Goal: Task Accomplishment & Management: Manage account settings

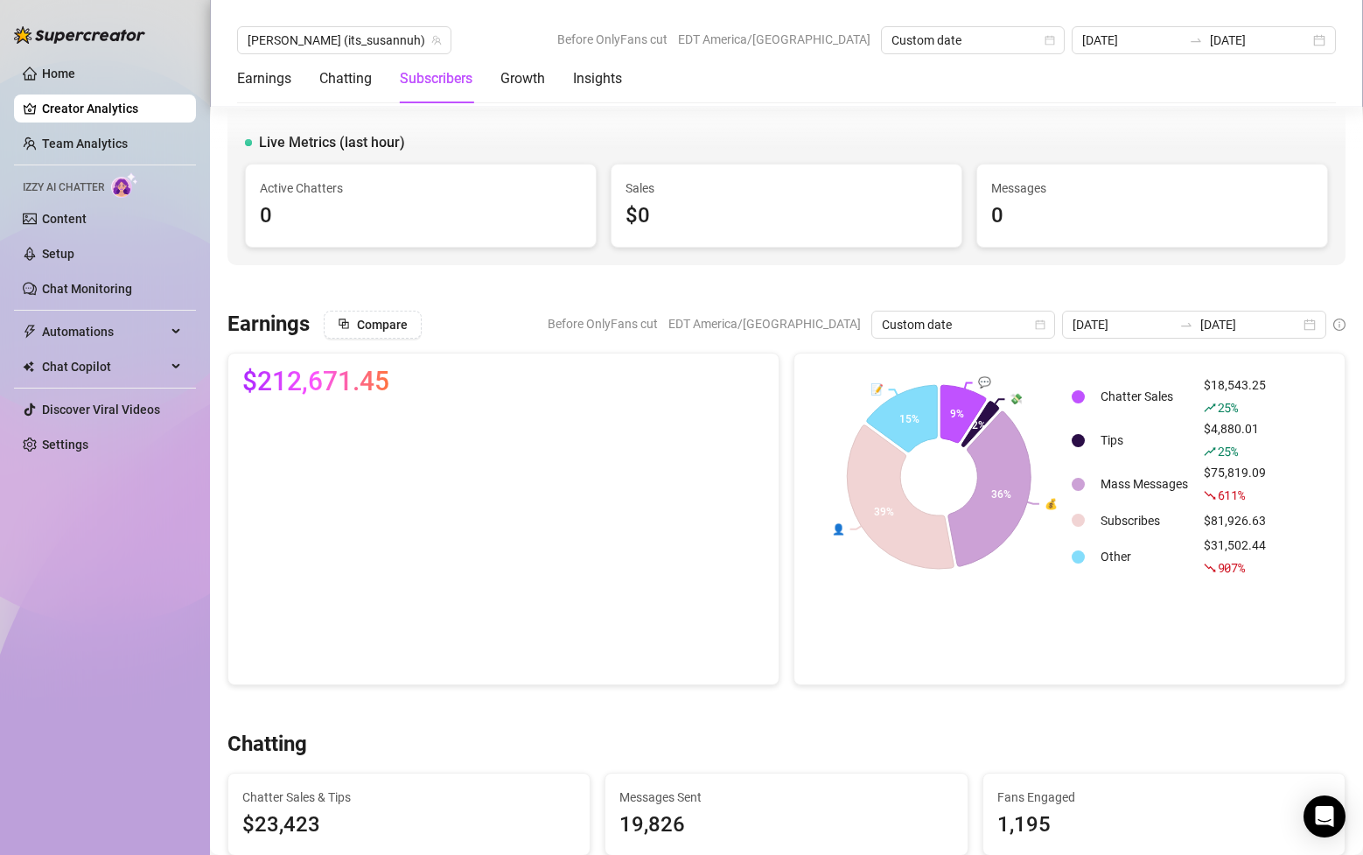
scroll to position [3755, 0]
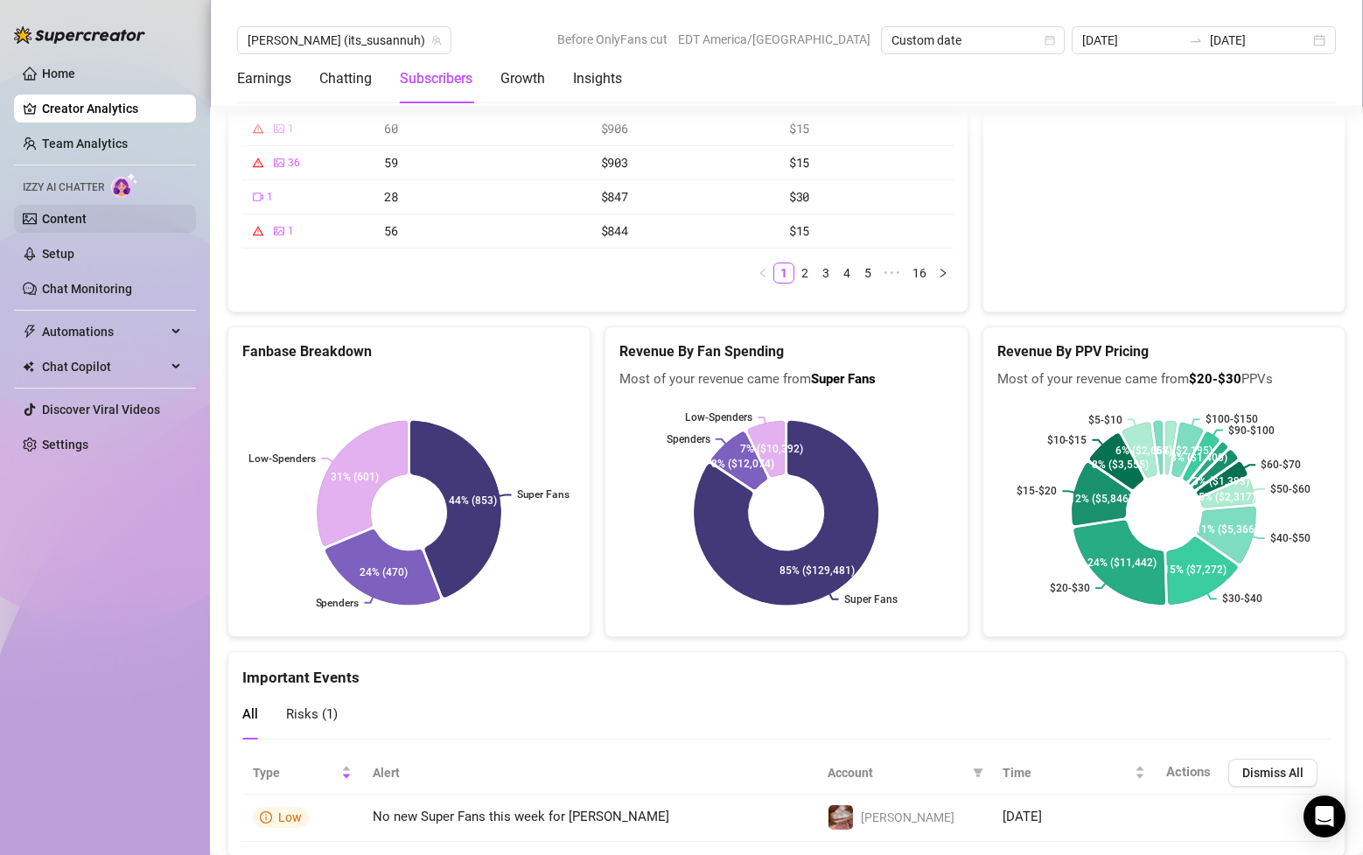
click at [87, 223] on link "Content" at bounding box center [64, 219] width 45 height 14
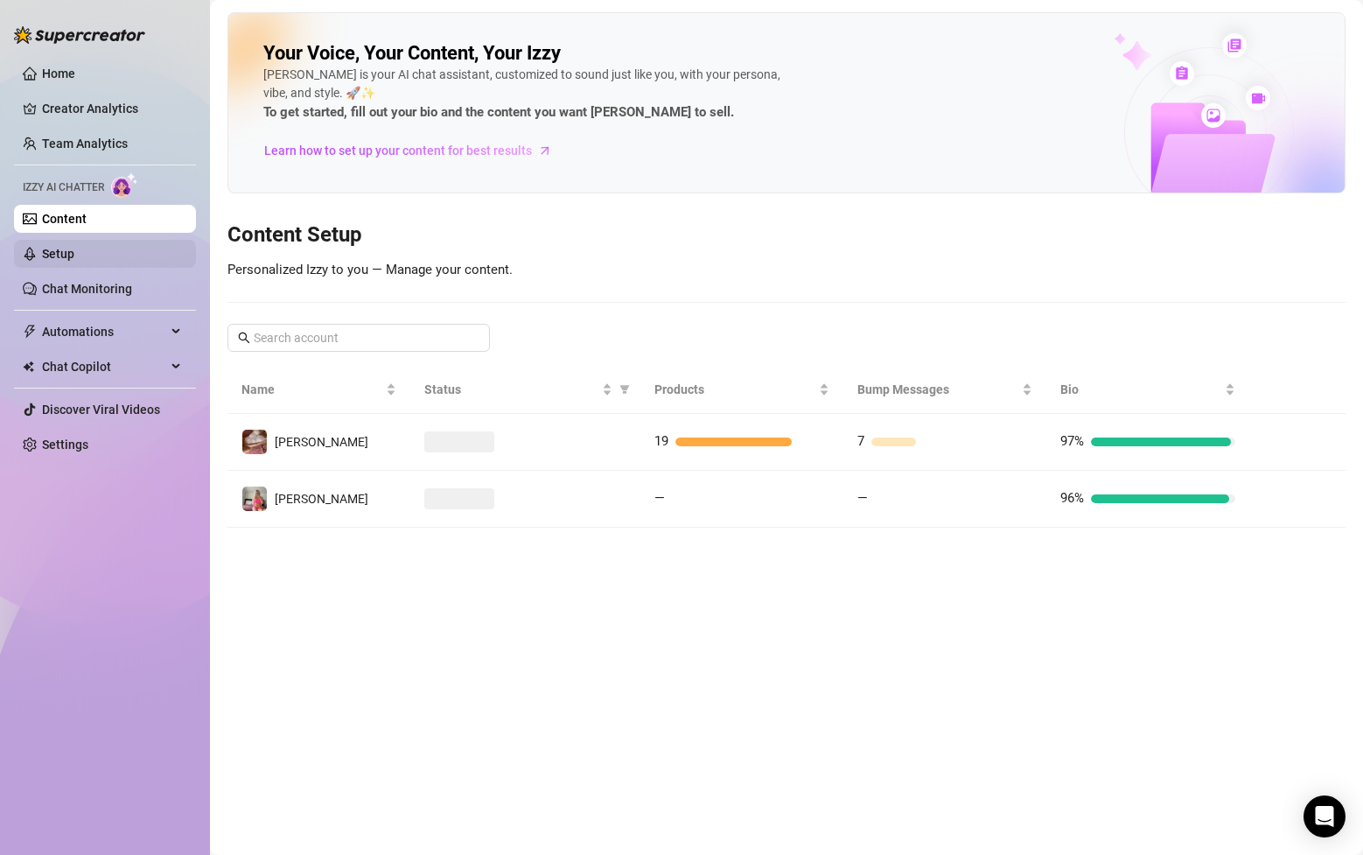
click at [74, 252] on link "Setup" at bounding box center [58, 254] width 32 height 14
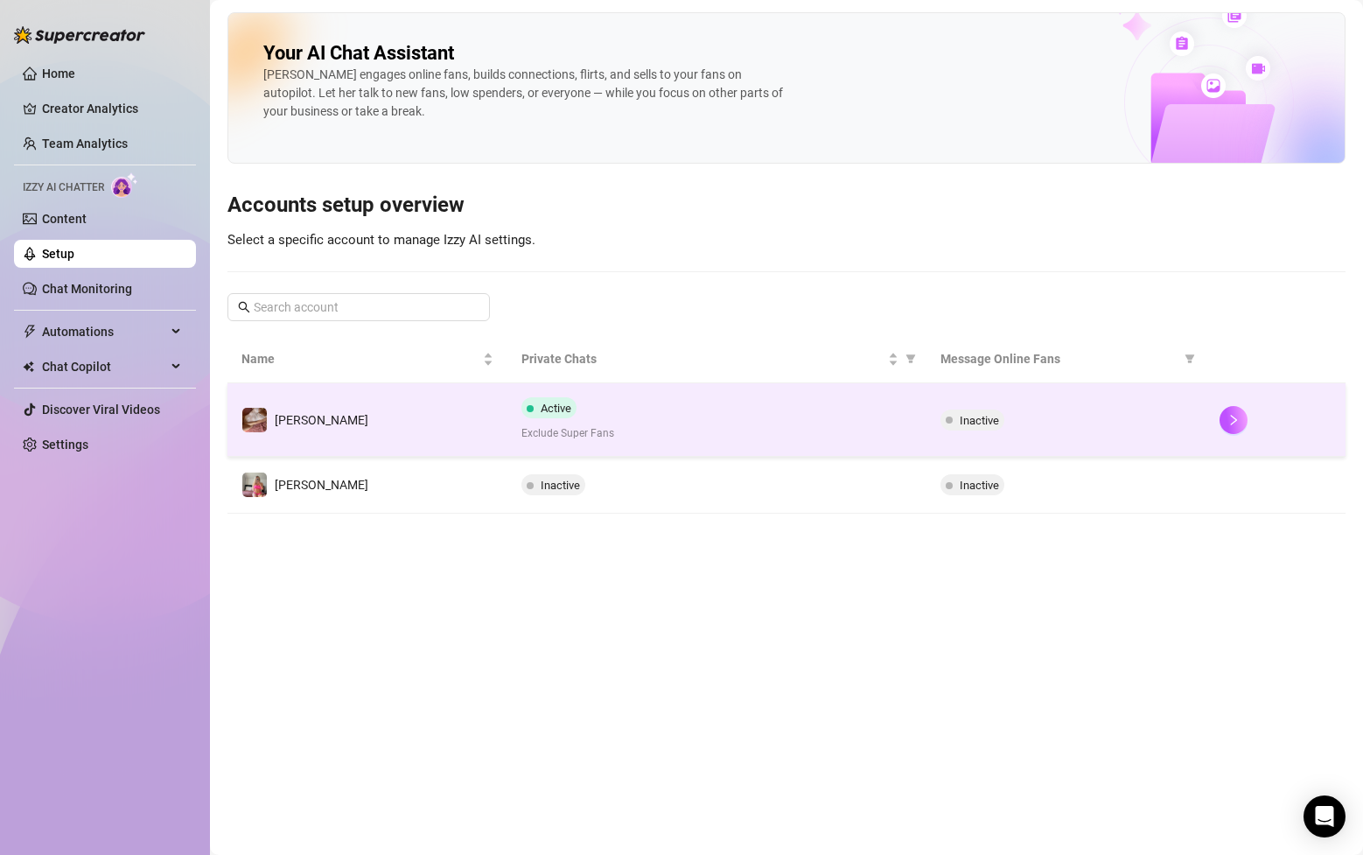
click at [1245, 428] on div at bounding box center [1275, 420] width 112 height 28
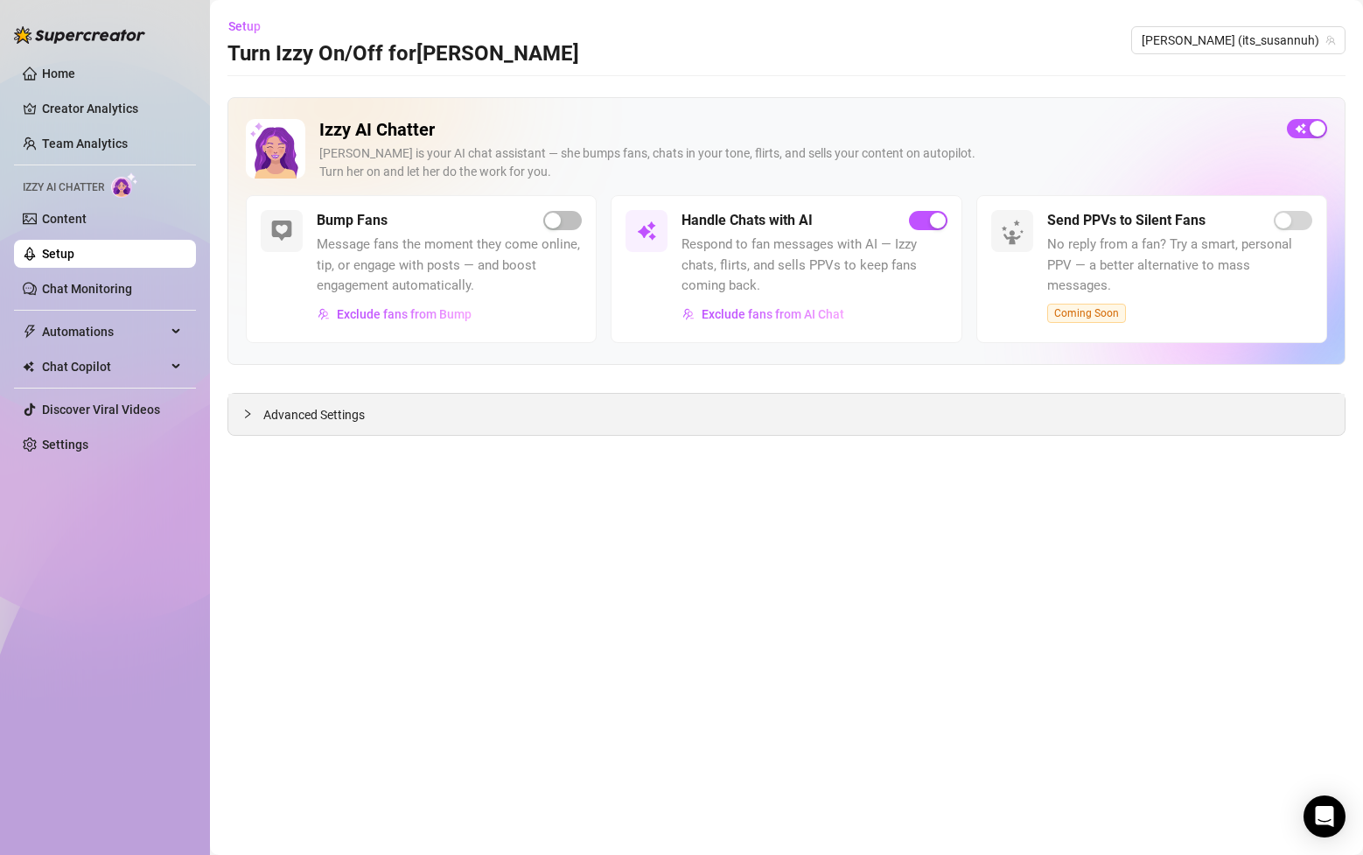
click at [266, 422] on span "Advanced Settings" at bounding box center [313, 414] width 101 height 19
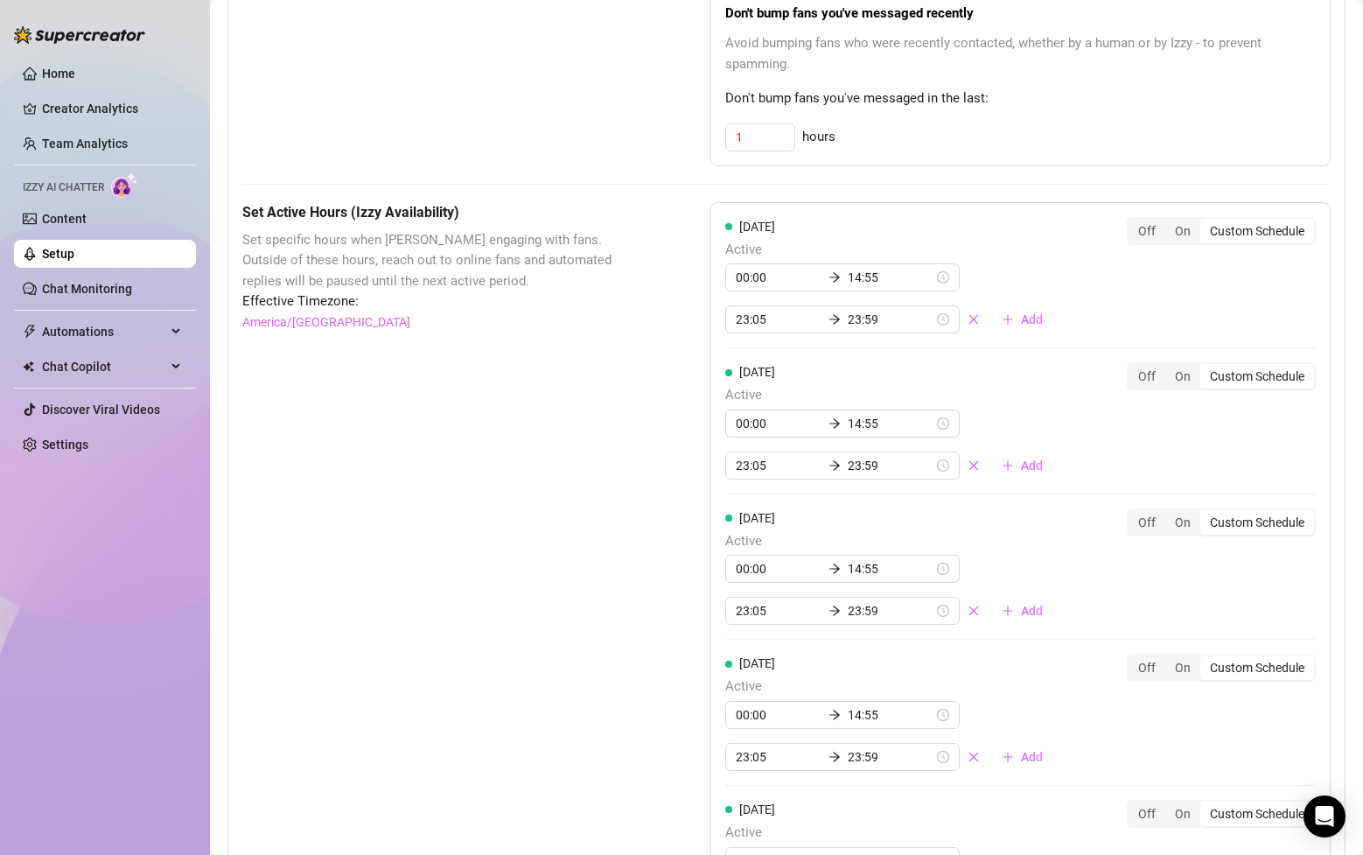
scroll to position [1072, 0]
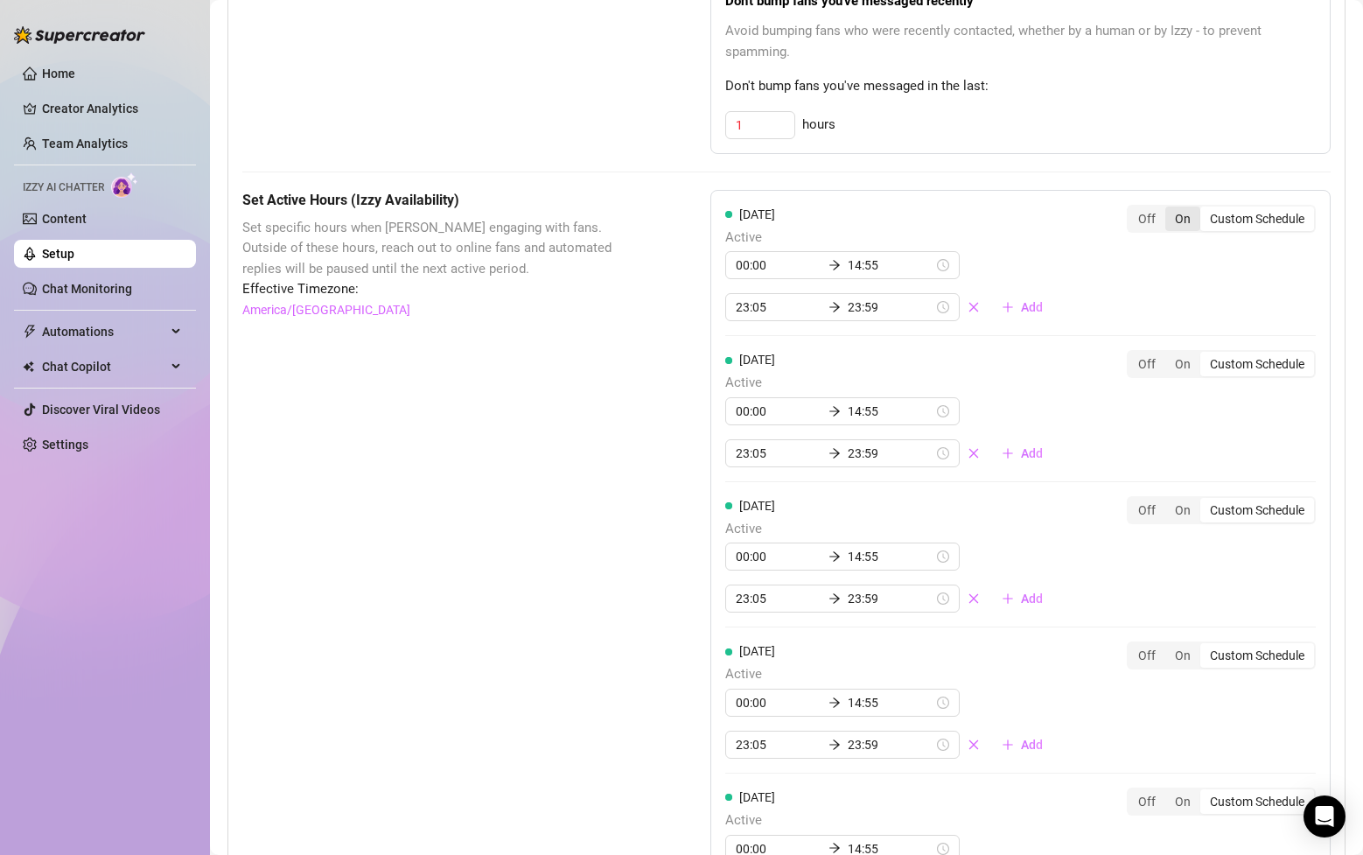
click at [1187, 206] on div "On" at bounding box center [1182, 218] width 35 height 24
click at [1169, 209] on input "On" at bounding box center [1169, 209] width 0 height 0
